Goal: Information Seeking & Learning: Learn about a topic

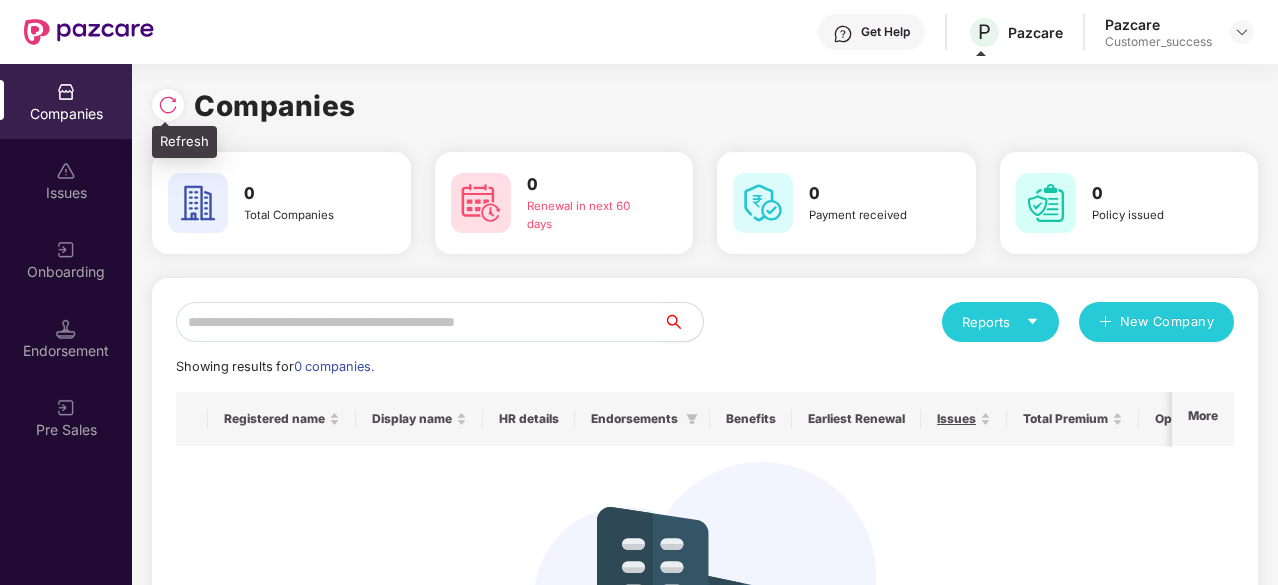
click at [171, 109] on img at bounding box center [168, 105] width 20 height 20
click at [984, 49] on div "Get Help P Pazcare Pazcare Customer_success" at bounding box center [704, 32] width 1100 height 64
click at [984, 37] on span "P" at bounding box center [984, 32] width 13 height 24
click at [1052, 116] on div "Companies" at bounding box center [705, 106] width 1106 height 44
click at [1242, 23] on div at bounding box center [1242, 32] width 24 height 24
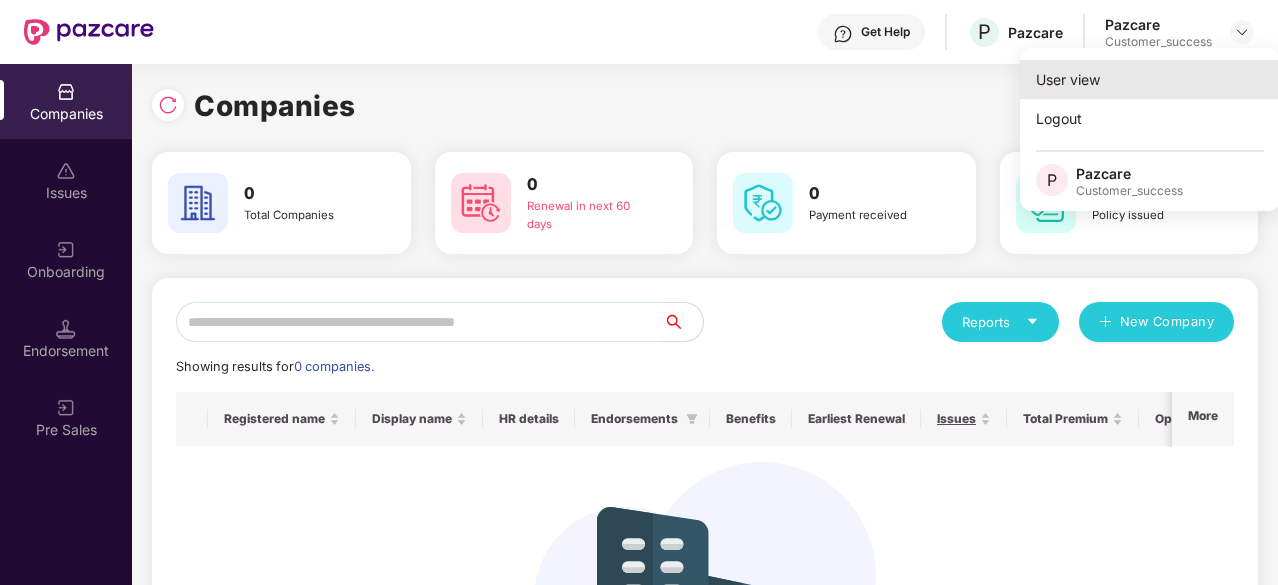
click at [1128, 74] on div "User view" at bounding box center [1150, 79] width 260 height 39
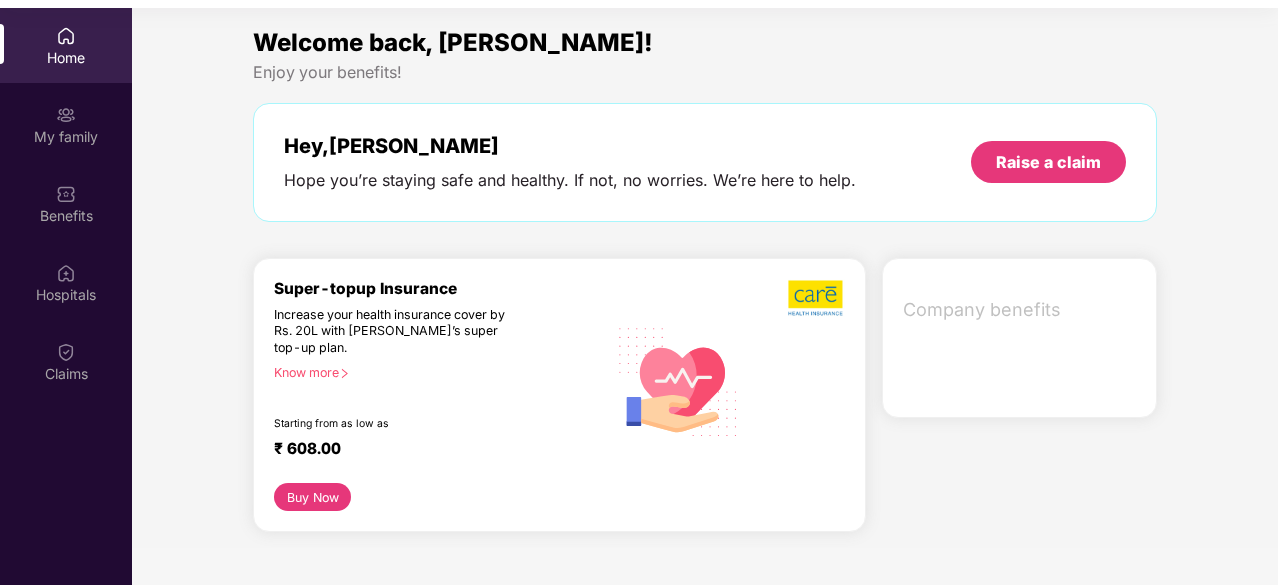
scroll to position [112, 0]
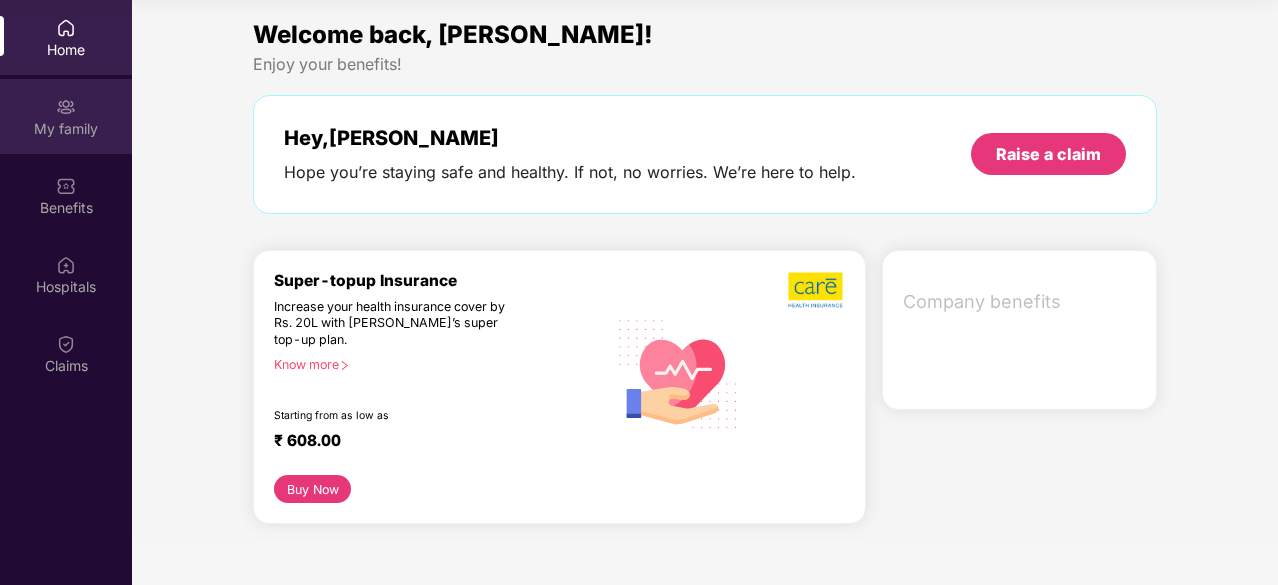
click at [51, 140] on div "My family" at bounding box center [66, 116] width 132 height 75
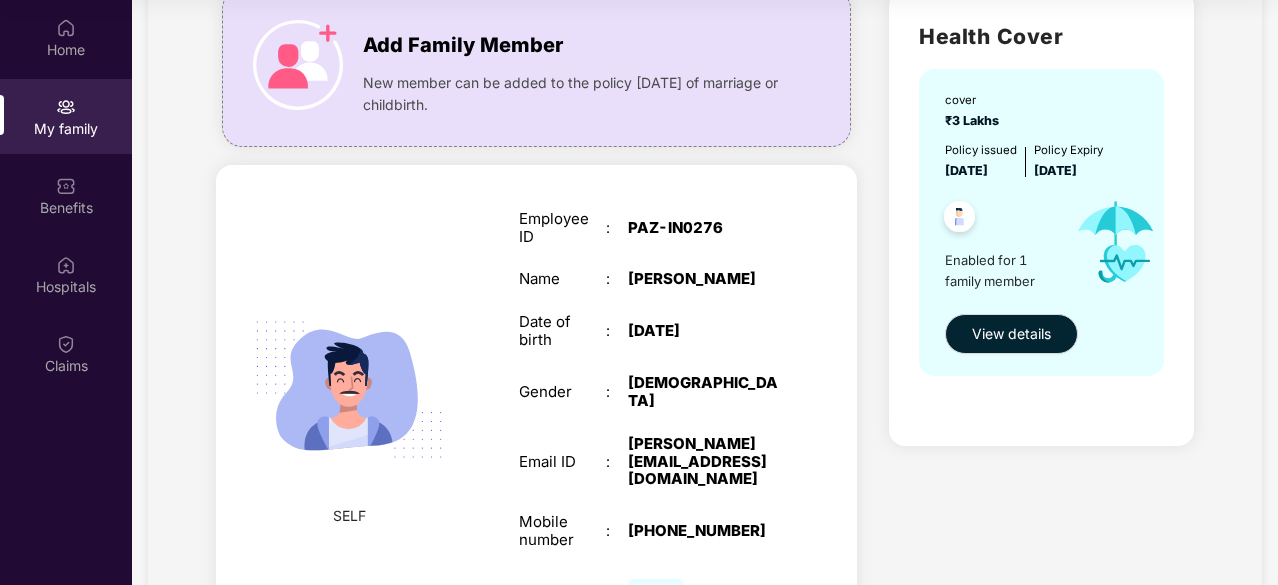
scroll to position [150, 0]
click at [374, 345] on img at bounding box center [348, 390] width 231 height 231
click at [346, 506] on span "SELF" at bounding box center [349, 517] width 33 height 22
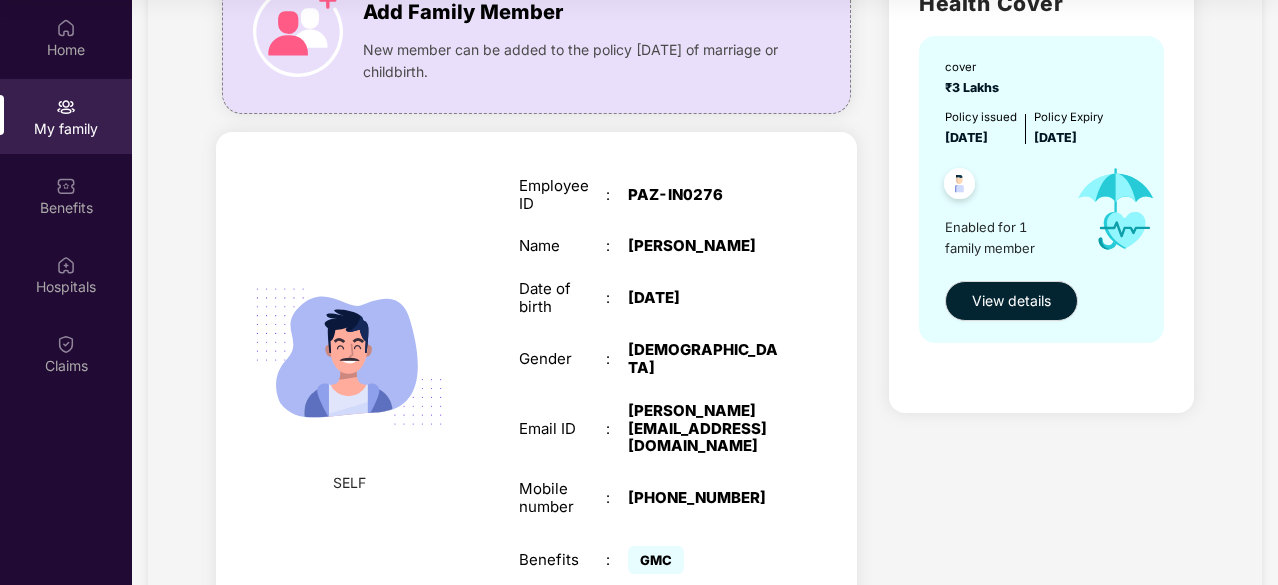
scroll to position [185, 0]
click at [994, 301] on span "View details" at bounding box center [1011, 300] width 79 height 22
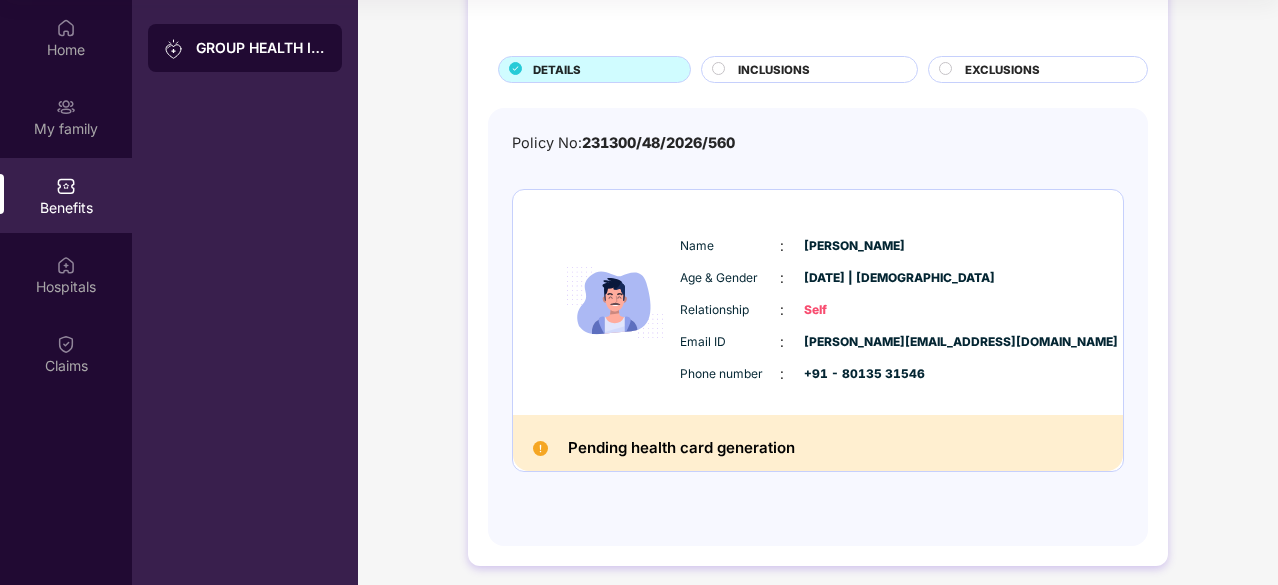
scroll to position [97, 0]
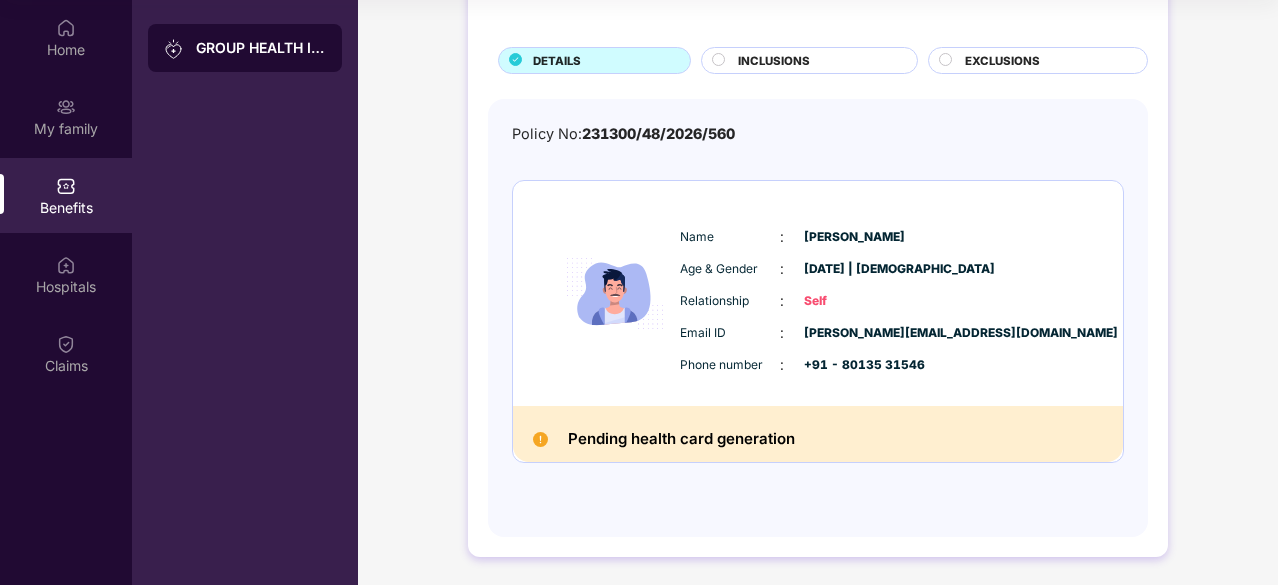
click at [741, 57] on span "INCLUSIONS" at bounding box center [774, 61] width 72 height 18
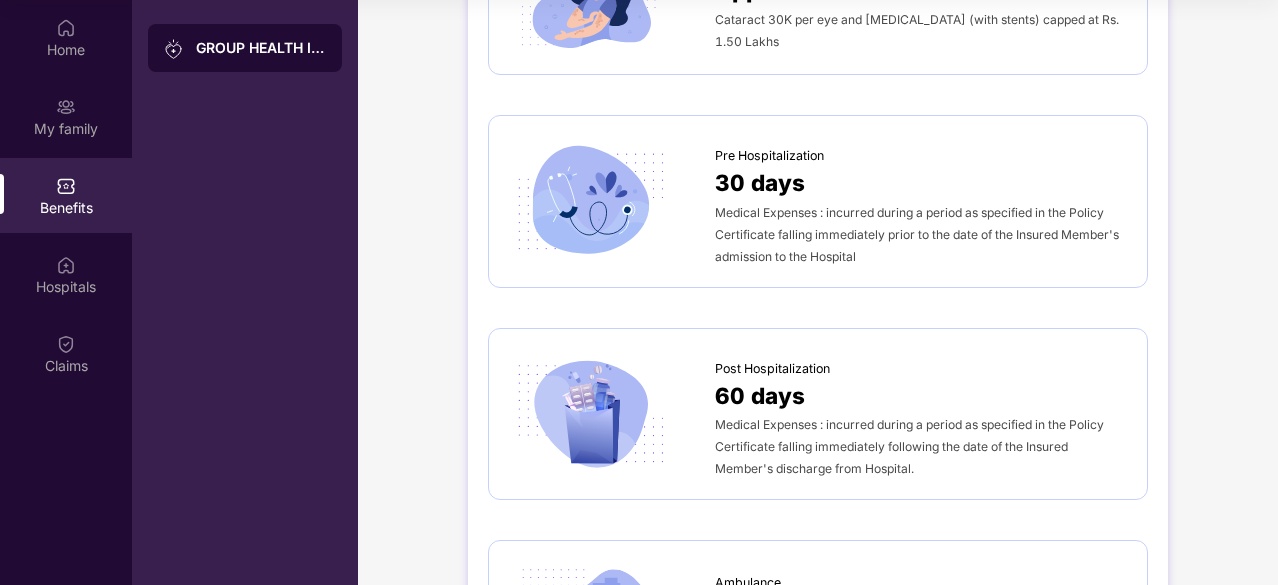
scroll to position [0, 0]
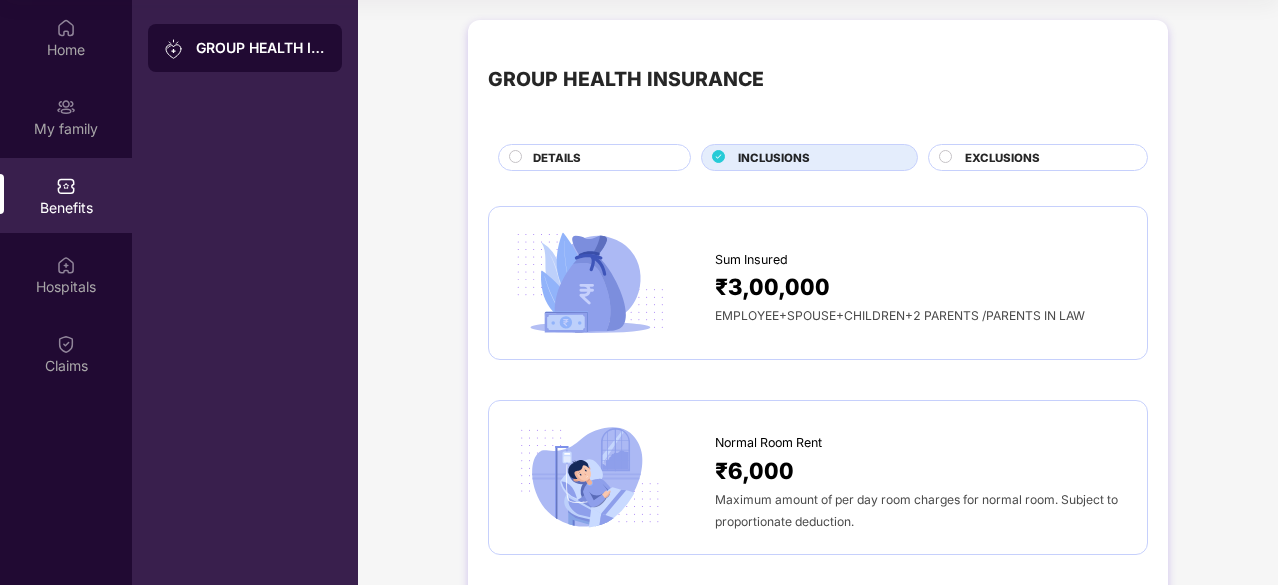
click at [970, 157] on span "EXCLUSIONS" at bounding box center [1002, 158] width 75 height 18
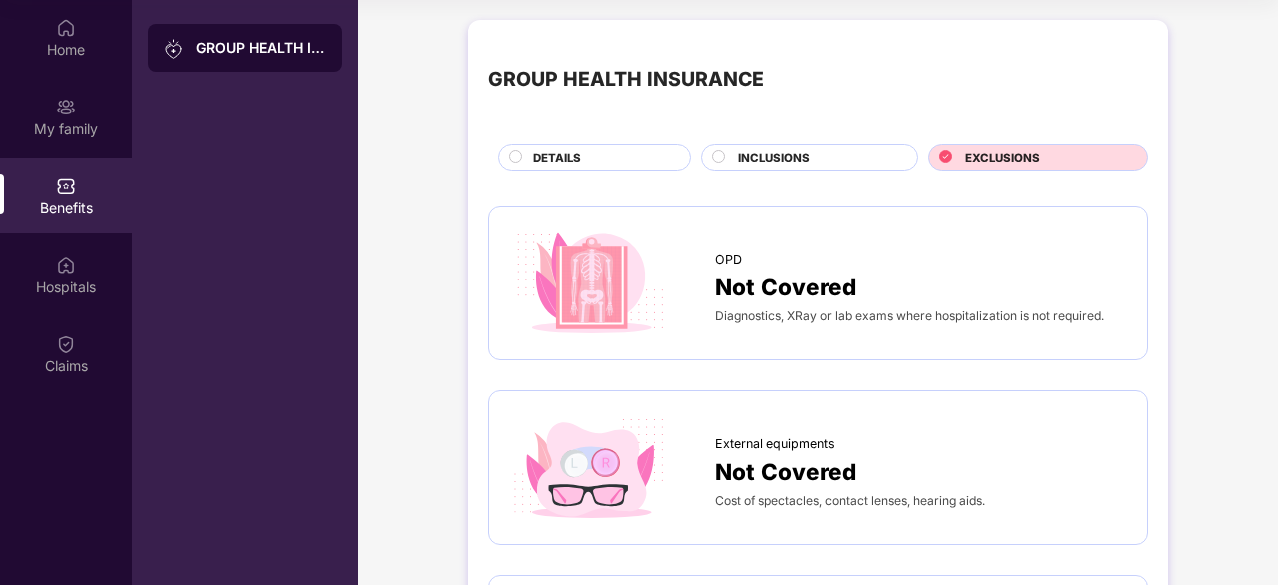
click at [584, 155] on div "DETAILS" at bounding box center [601, 159] width 157 height 21
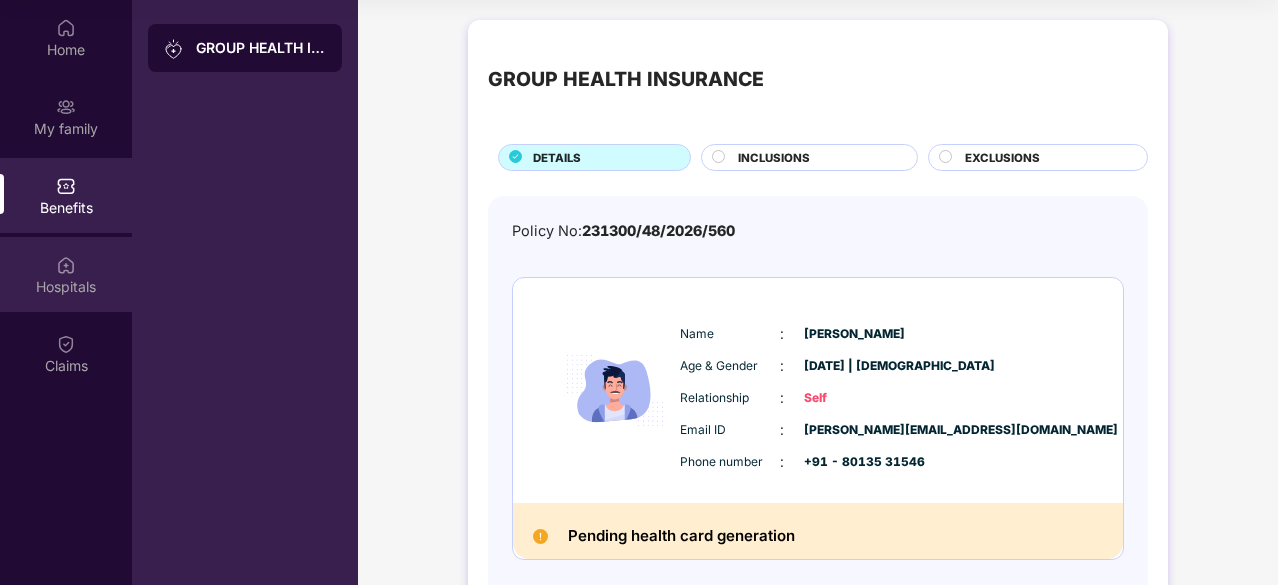
click at [89, 239] on div "Hospitals" at bounding box center [66, 274] width 132 height 75
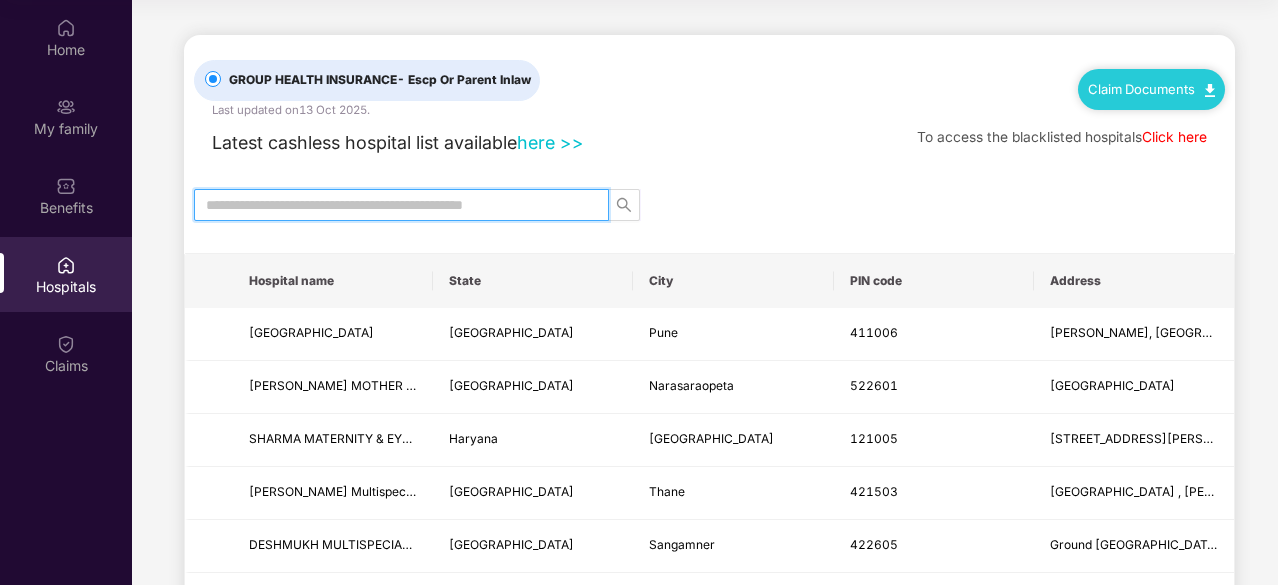
click at [339, 208] on input "text" at bounding box center [393, 205] width 375 height 22
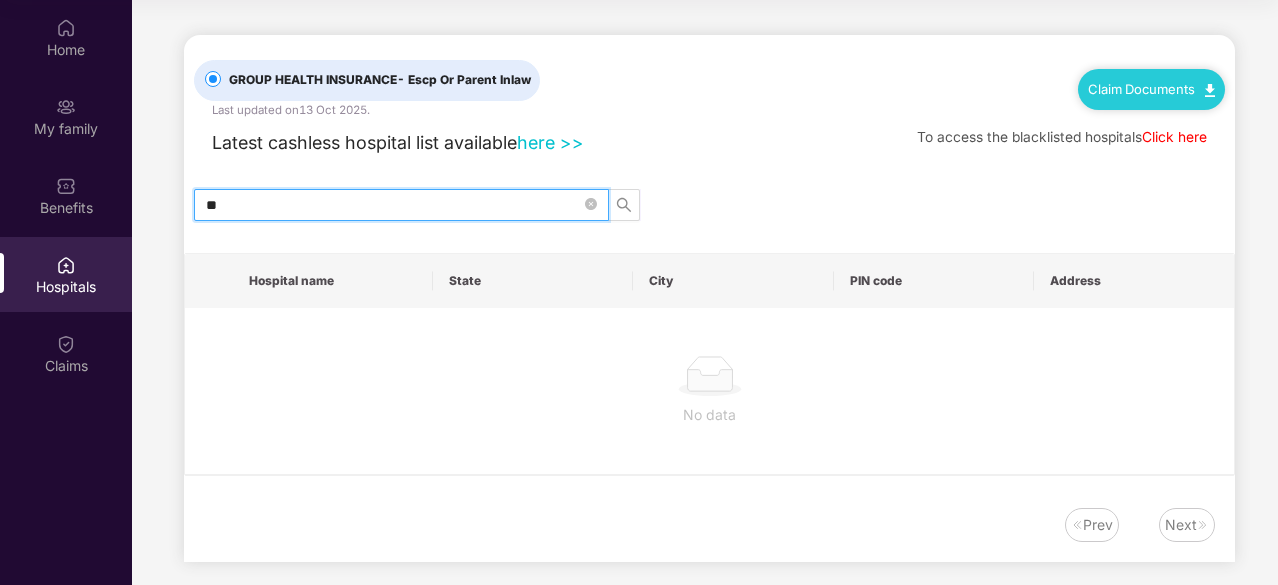
type input "*"
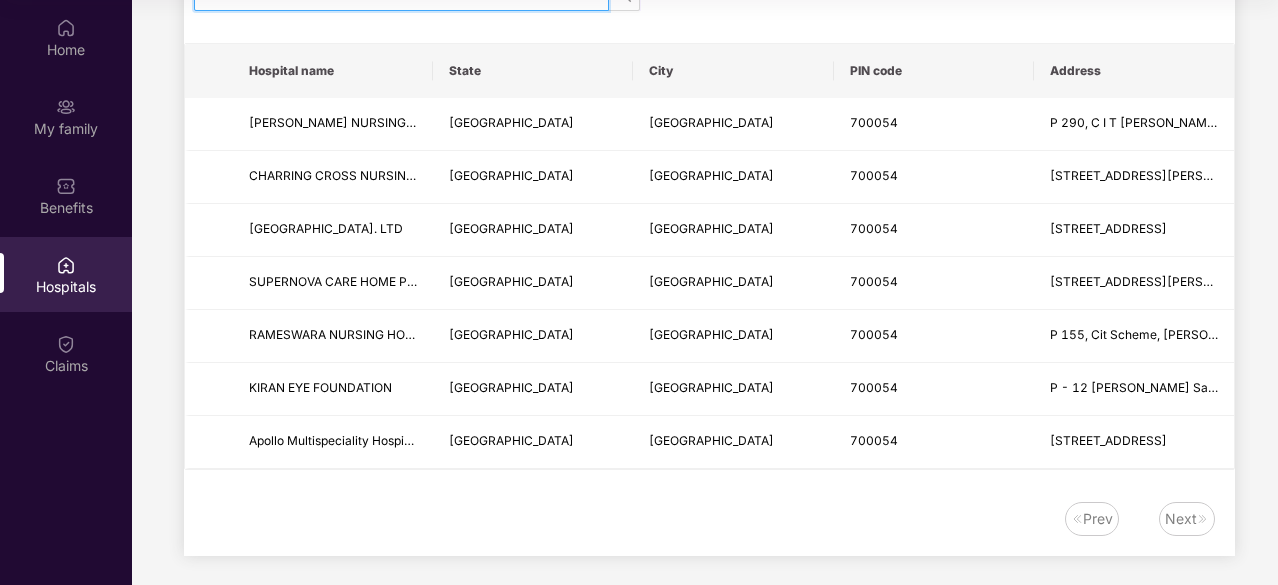
scroll to position [211, 0]
type input "******"
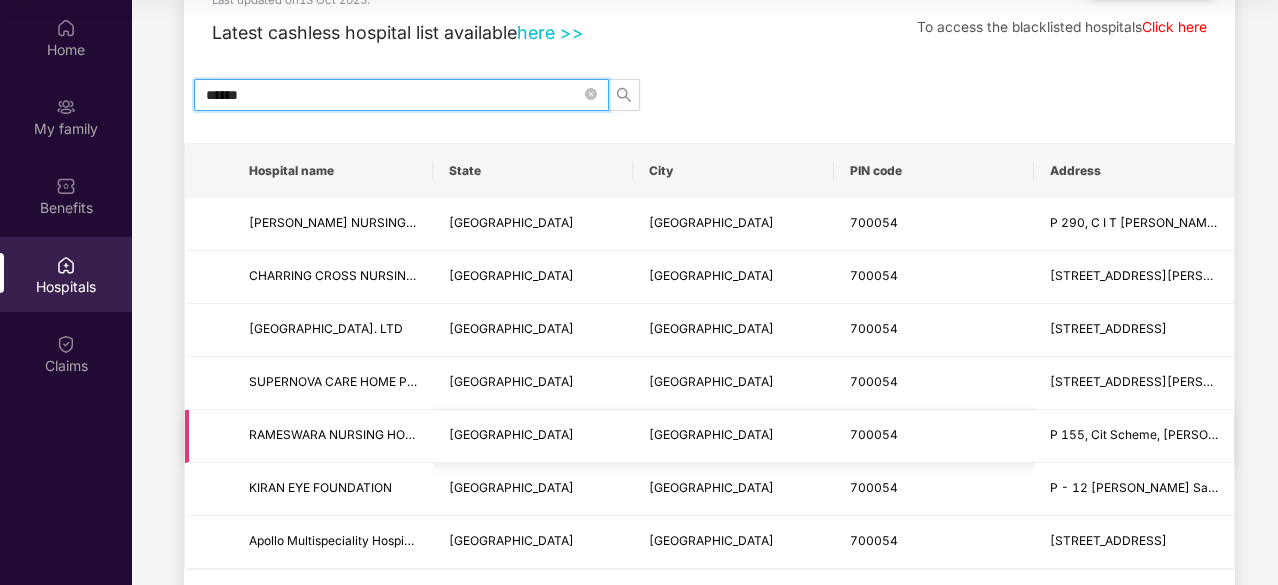
scroll to position [0, 0]
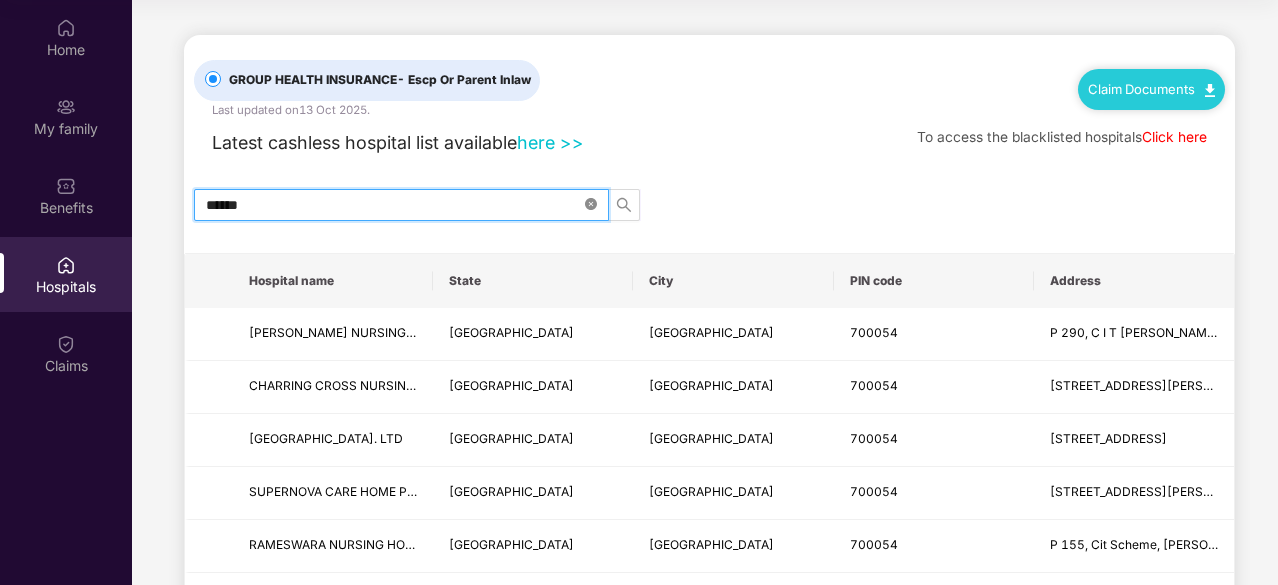
click at [590, 203] on icon "close-circle" at bounding box center [591, 204] width 12 height 12
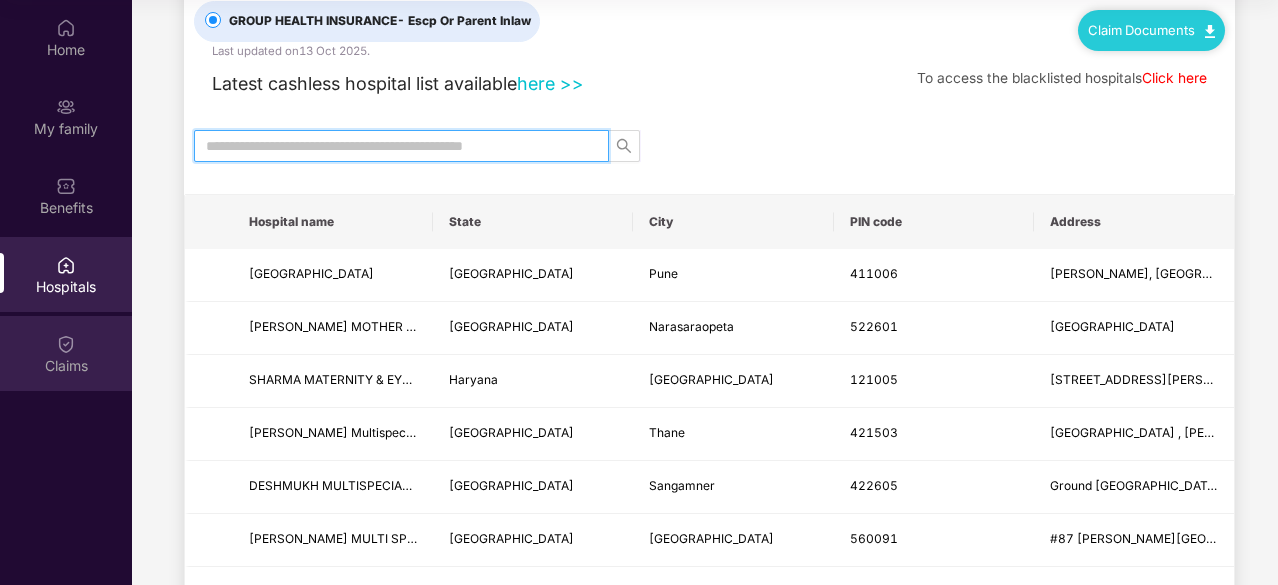
scroll to position [60, 0]
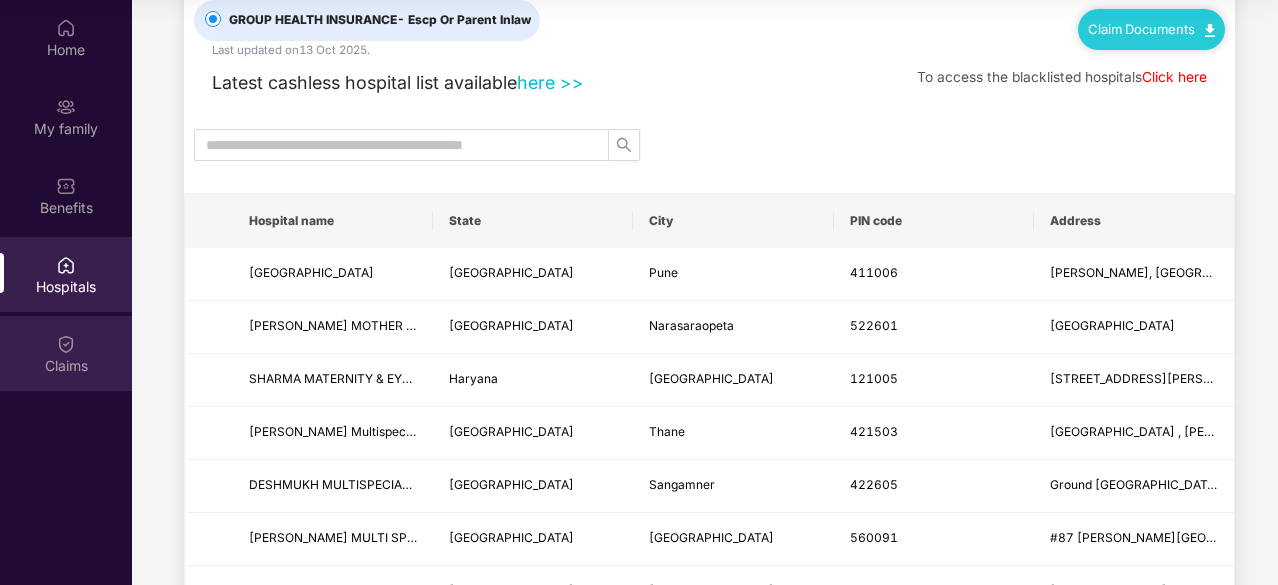
click at [49, 333] on div "Claims" at bounding box center [66, 353] width 132 height 75
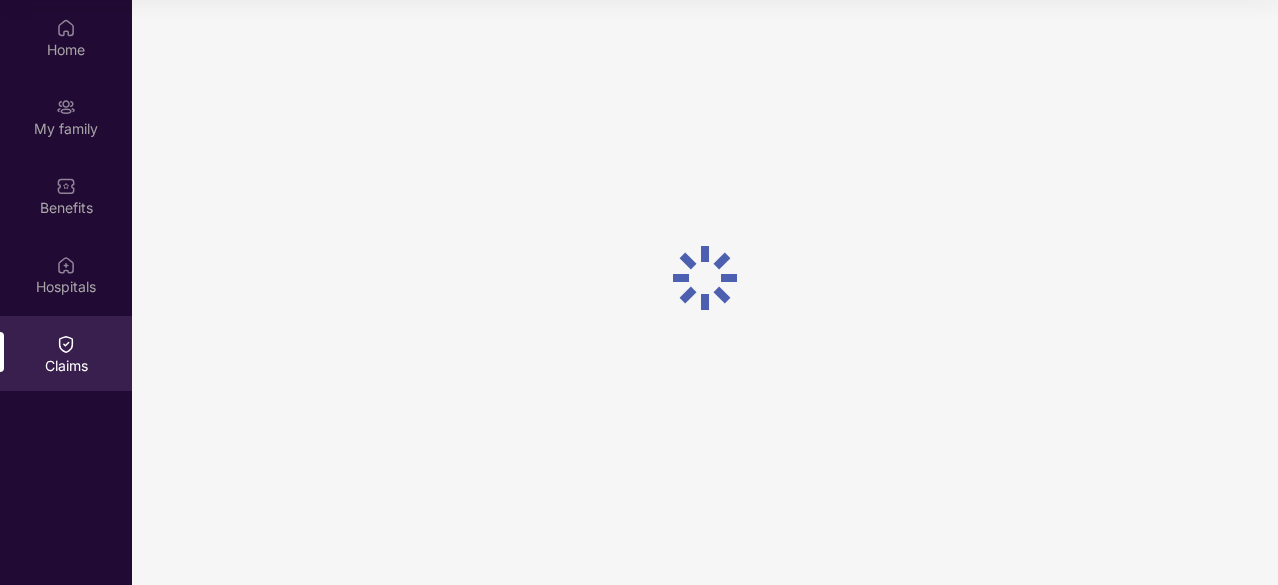
scroll to position [0, 0]
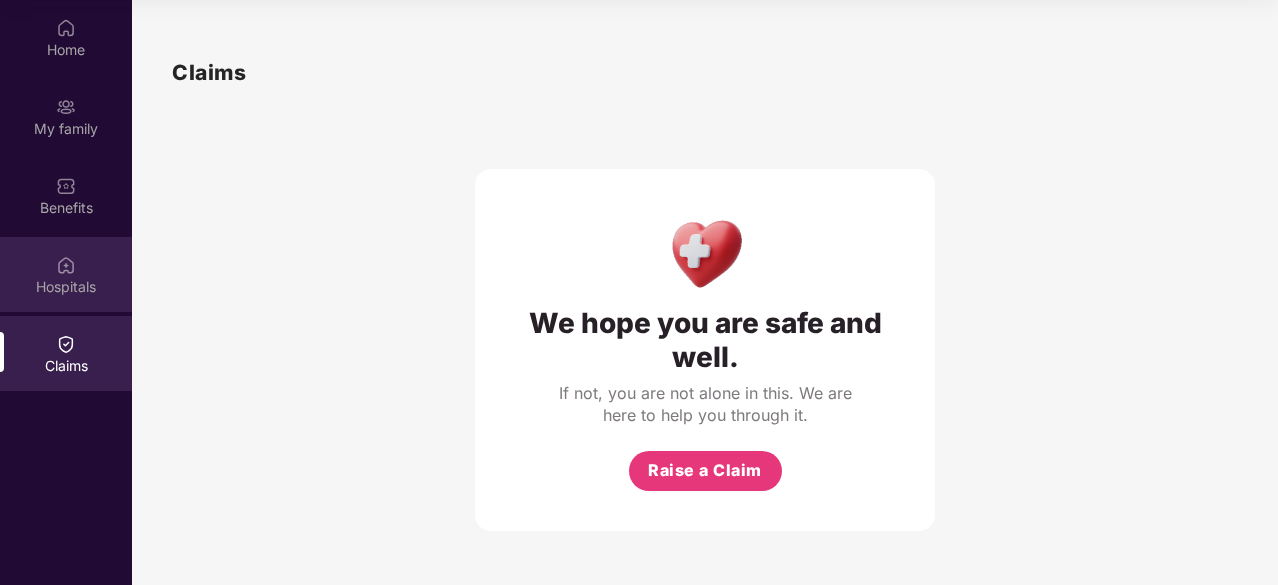
click at [61, 265] on img at bounding box center [66, 265] width 20 height 20
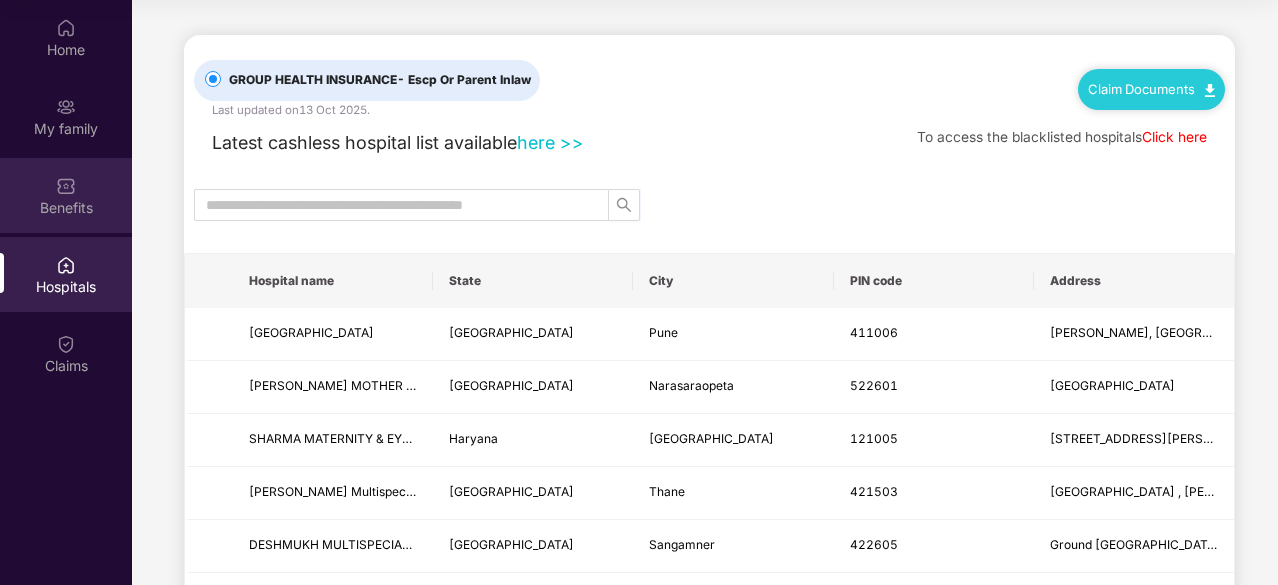
click at [63, 203] on div "Benefits" at bounding box center [66, 208] width 132 height 20
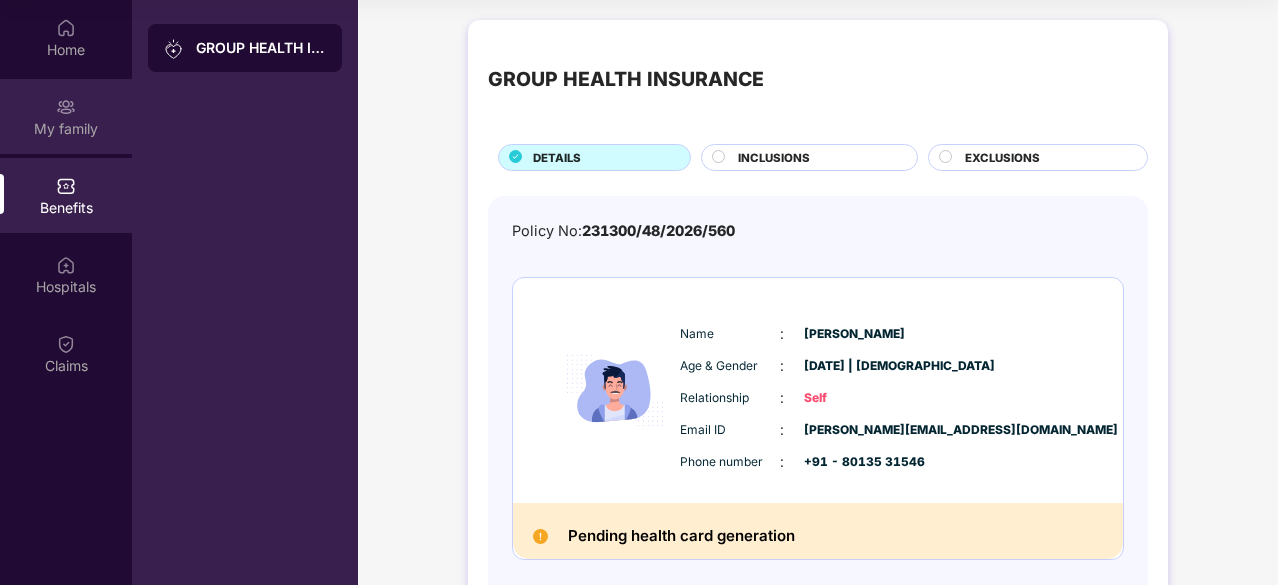
click at [89, 128] on div "My family" at bounding box center [66, 129] width 132 height 20
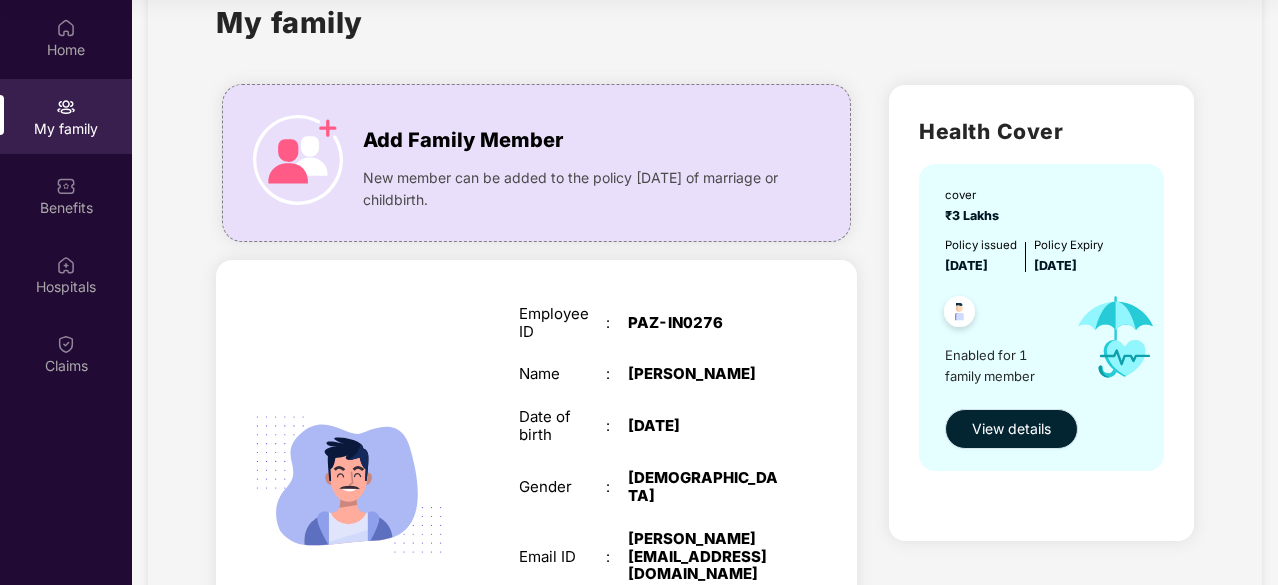
scroll to position [55, 0]
click at [996, 435] on span "View details" at bounding box center [1011, 430] width 79 height 22
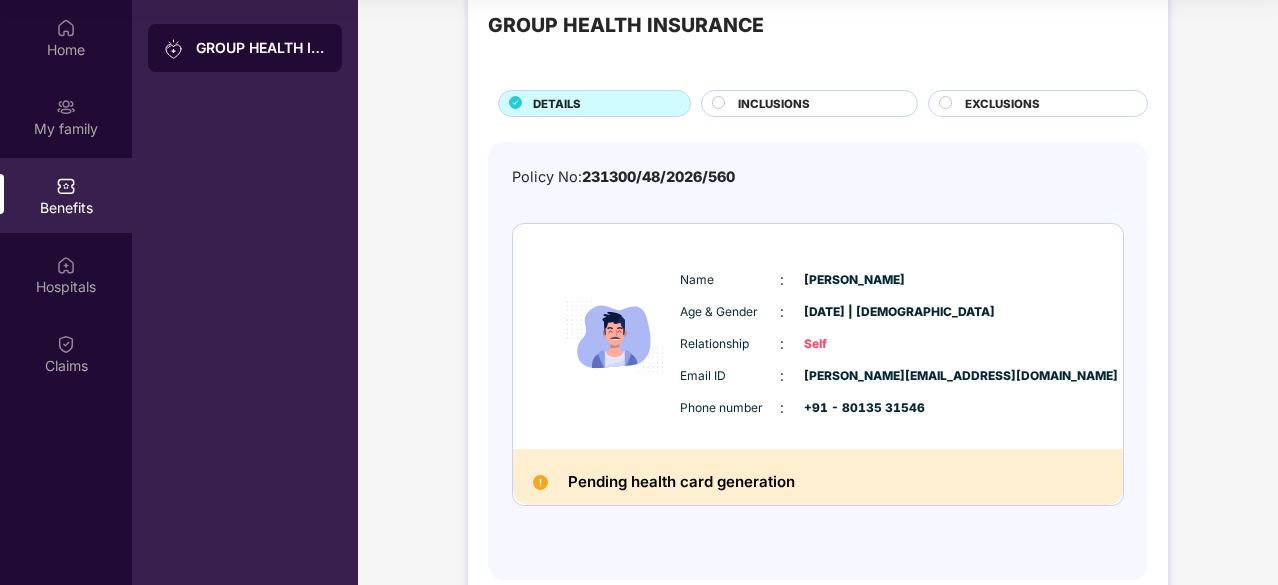
scroll to position [97, 0]
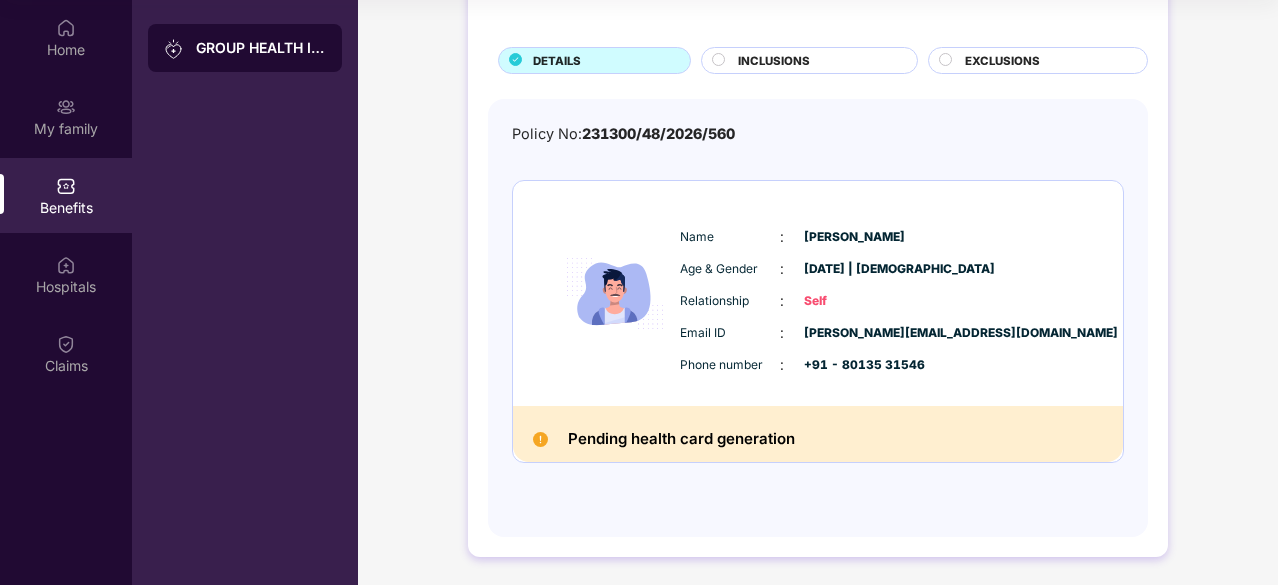
click at [542, 437] on img at bounding box center [540, 439] width 15 height 15
click at [817, 401] on div "Name : [PERSON_NAME] Age & Gender : [DATE] | [DEMOGRAPHIC_DATA] Relationship : …" at bounding box center [818, 293] width 610 height 225
click at [844, 358] on span "+91 - 80135 31546" at bounding box center [854, 365] width 100 height 19
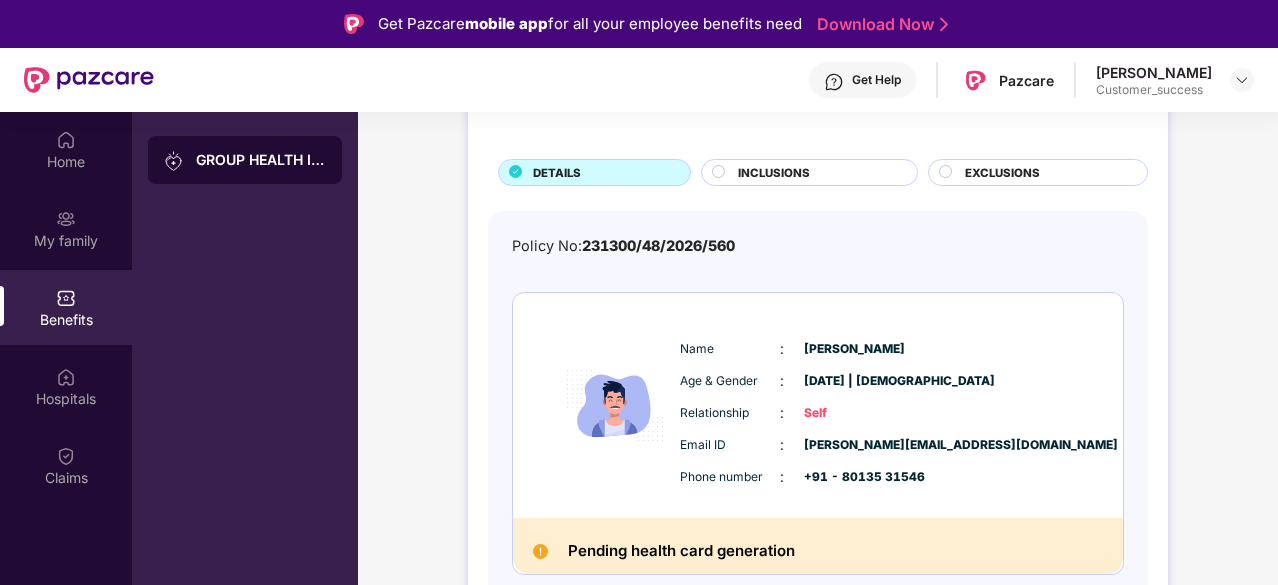
click at [750, 425] on div "Name : [PERSON_NAME] Age & Gender : [DATE] | [DEMOGRAPHIC_DATA] Relationship : …" at bounding box center [878, 413] width 407 height 170
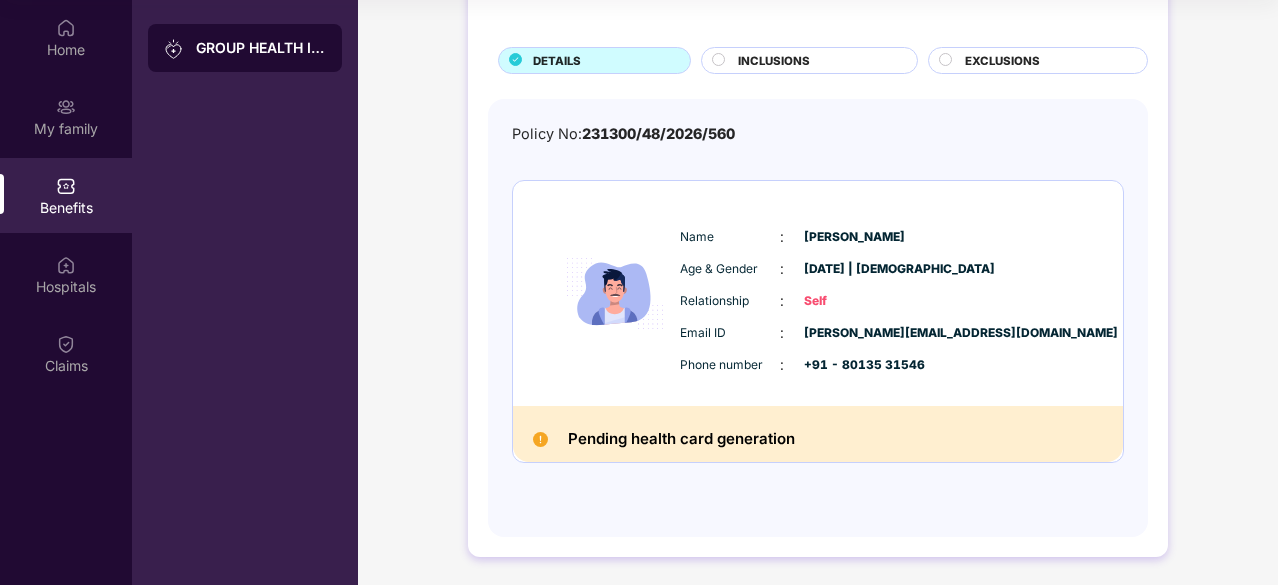
click at [648, 433] on h2 "Pending health card generation" at bounding box center [681, 439] width 227 height 26
